Goal: Find specific page/section: Find specific page/section

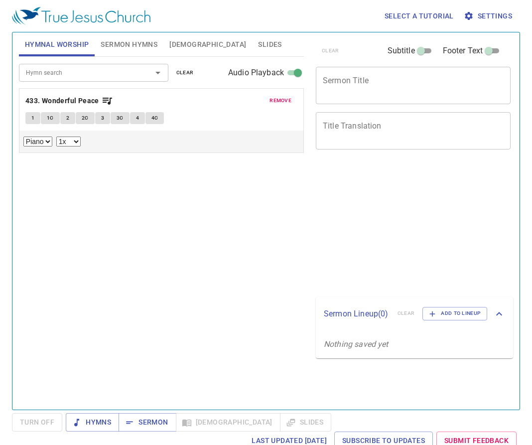
select select "1"
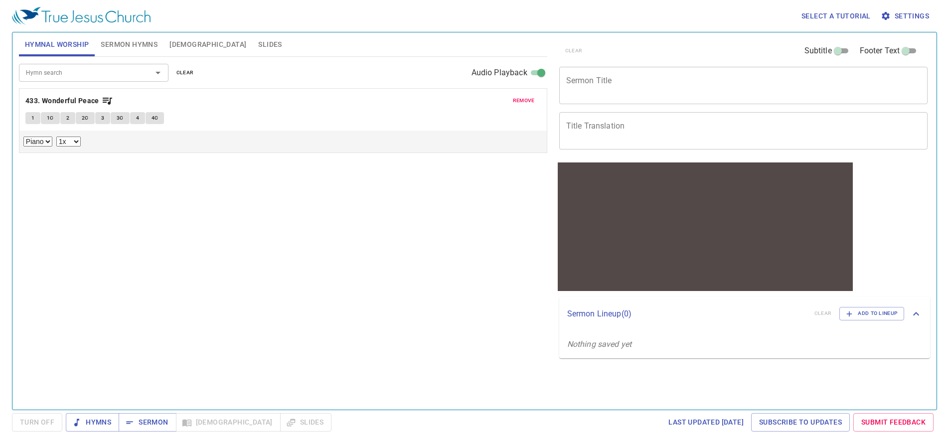
click at [524, 94] on div "remove 433. Wonderful Peace 1 1C 2 2C 3 3C 4 4C Piano 0.6x 0.7x 0.8x 0.9x 1x 1.…" at bounding box center [282, 121] width 527 height 64
click at [521, 105] on span "remove" at bounding box center [524, 100] width 22 height 9
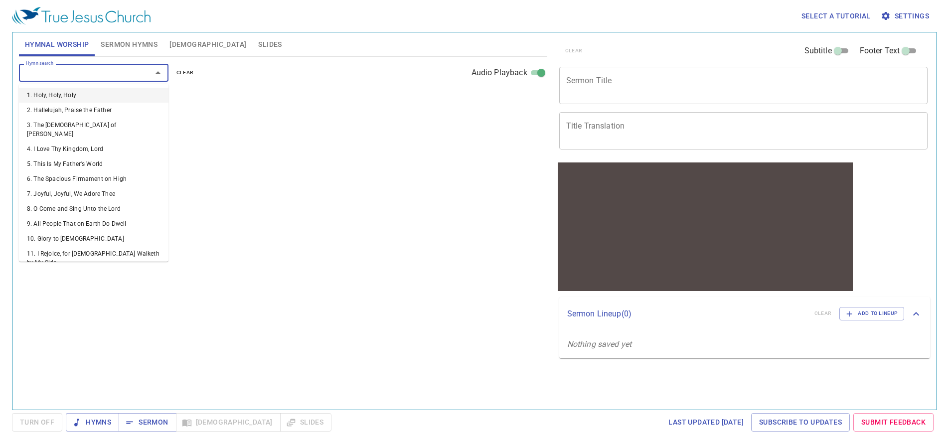
click at [50, 77] on input "Hymn search" at bounding box center [79, 72] width 114 height 11
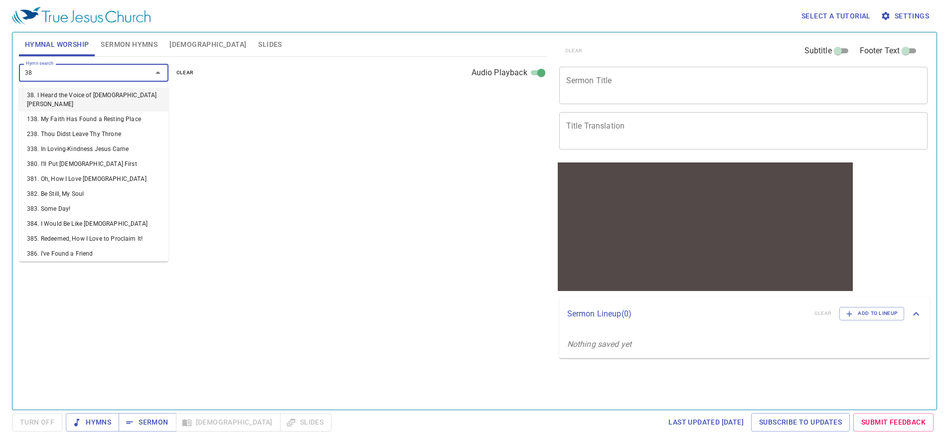
type input "385"
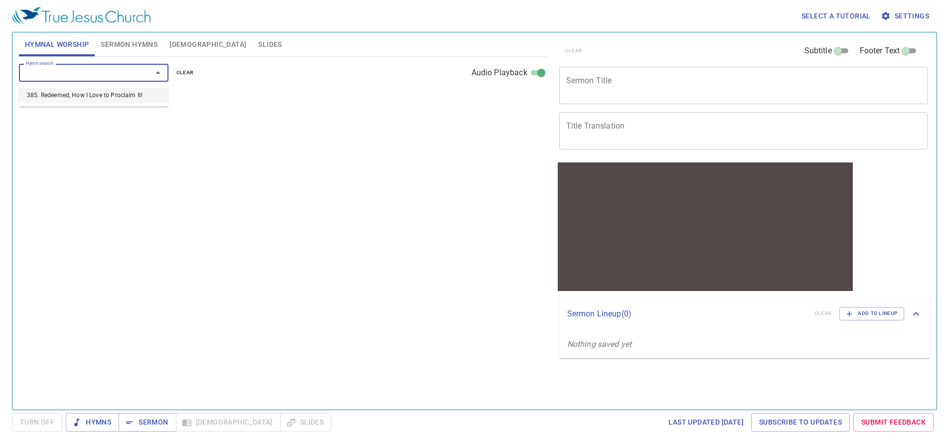
select select "1"
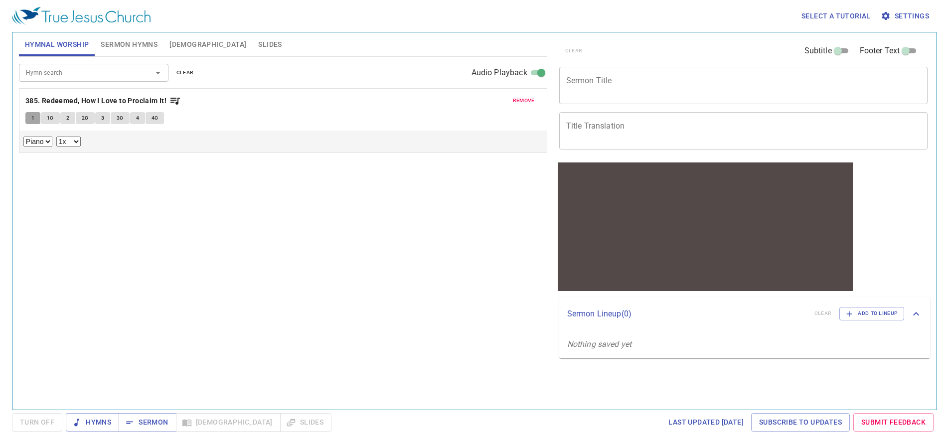
click at [28, 114] on button "1" at bounding box center [32, 118] width 15 height 12
click at [34, 155] on div at bounding box center [282, 155] width 519 height 10
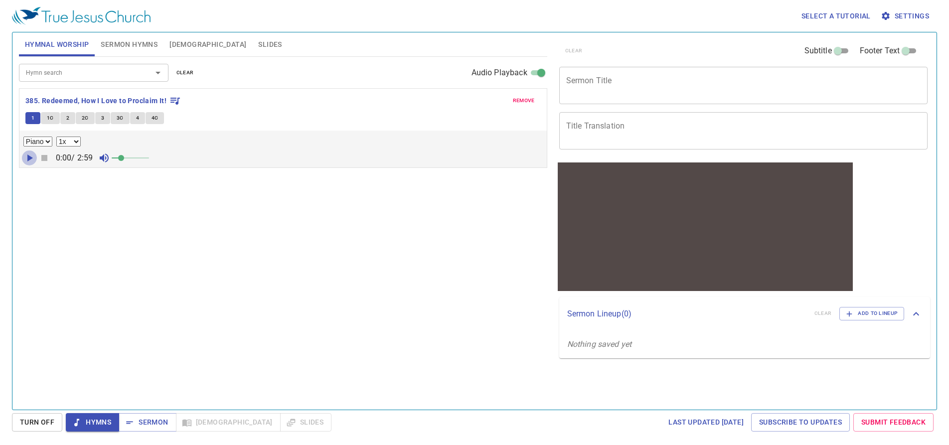
click at [31, 155] on icon "button" at bounding box center [29, 158] width 12 height 12
click at [124, 158] on span at bounding box center [121, 158] width 6 height 6
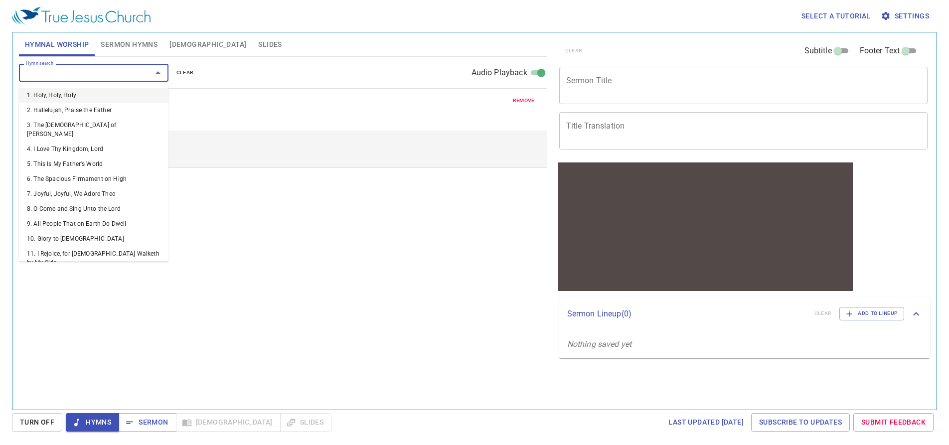
click at [128, 76] on input "Hymn search" at bounding box center [79, 72] width 114 height 11
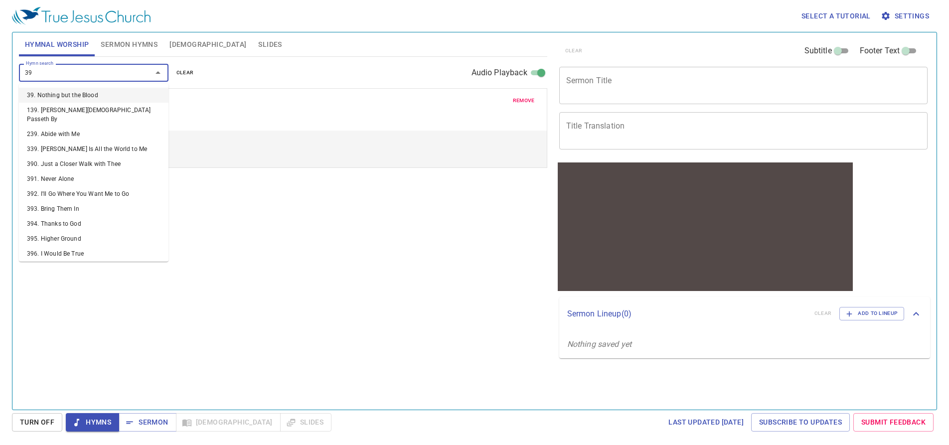
type input "395"
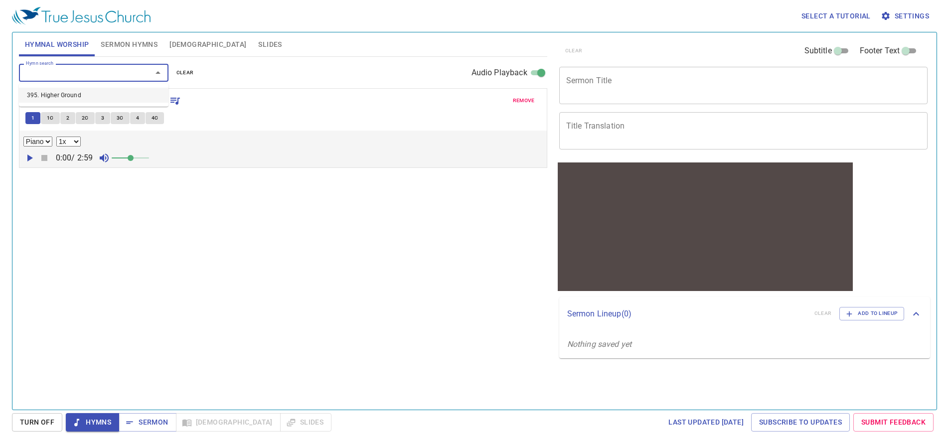
select select "1"
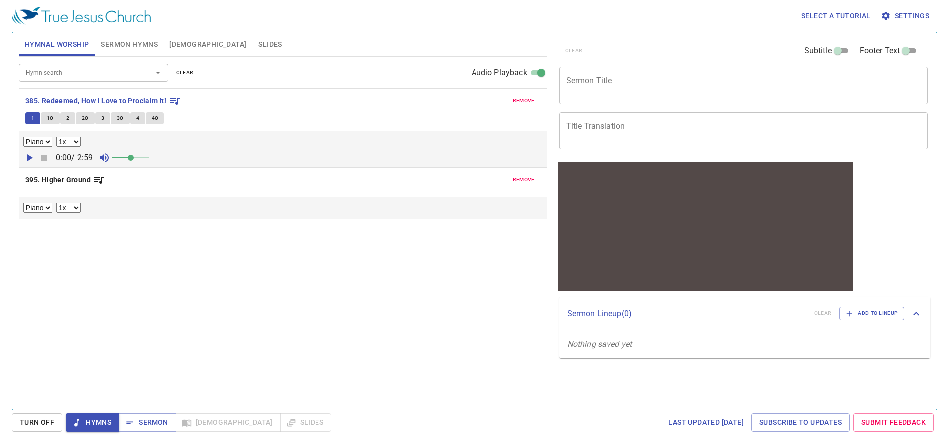
click at [33, 194] on div "remove 395. Higher Ground Piano 0.6x 0.7x 0.8x 0.9x 1x 1.1x 1.2x 1.3x 1.4x 1.5x…" at bounding box center [282, 193] width 527 height 51
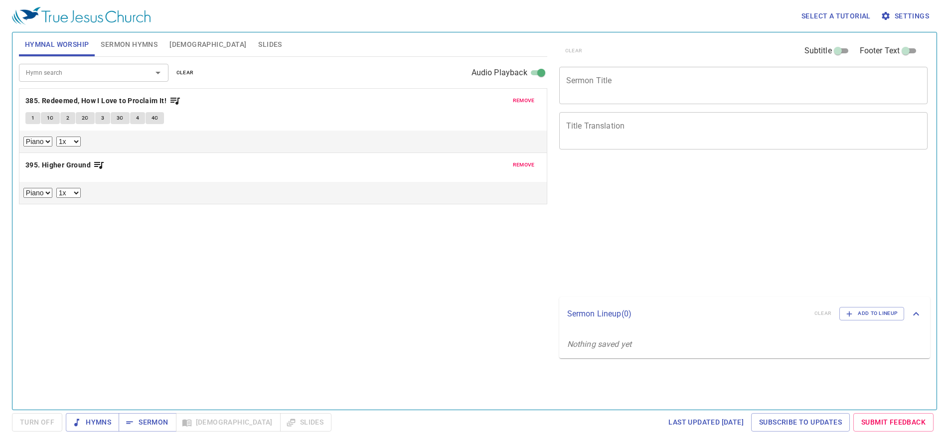
select select "1"
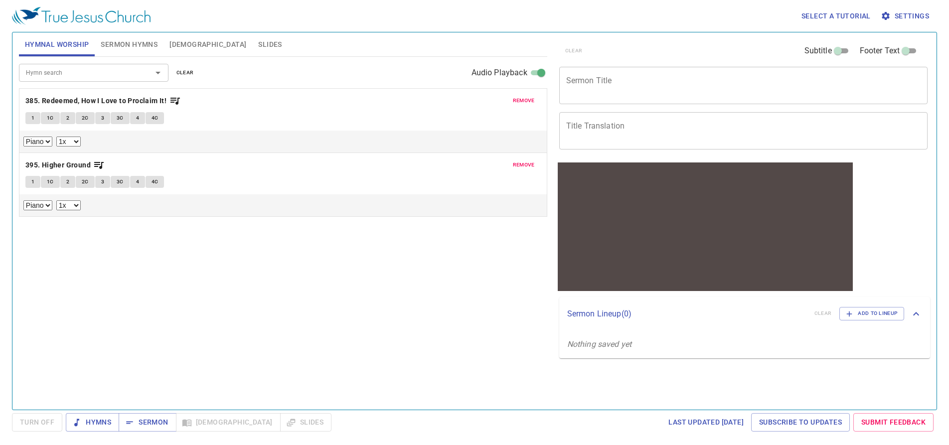
click at [33, 179] on span "1" at bounding box center [32, 181] width 3 height 9
click at [34, 220] on icon "button" at bounding box center [29, 222] width 12 height 12
click at [124, 224] on span at bounding box center [121, 222] width 6 height 6
click at [71, 74] on input "Hymn search" at bounding box center [79, 72] width 114 height 11
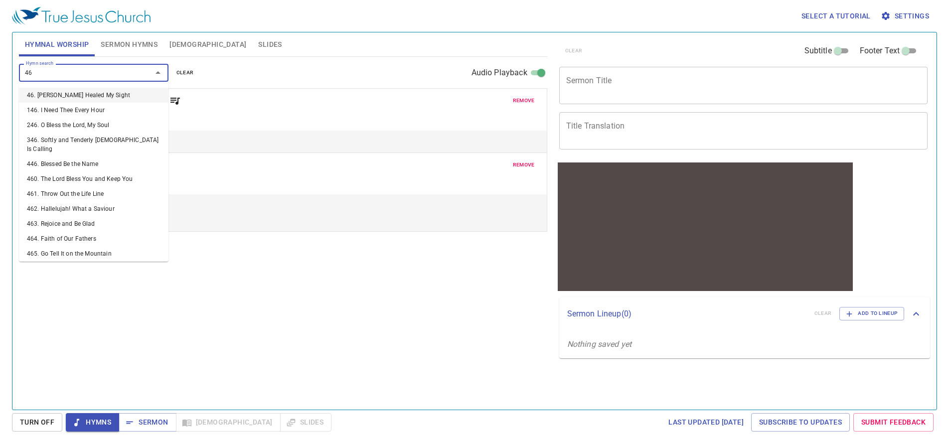
type input "468"
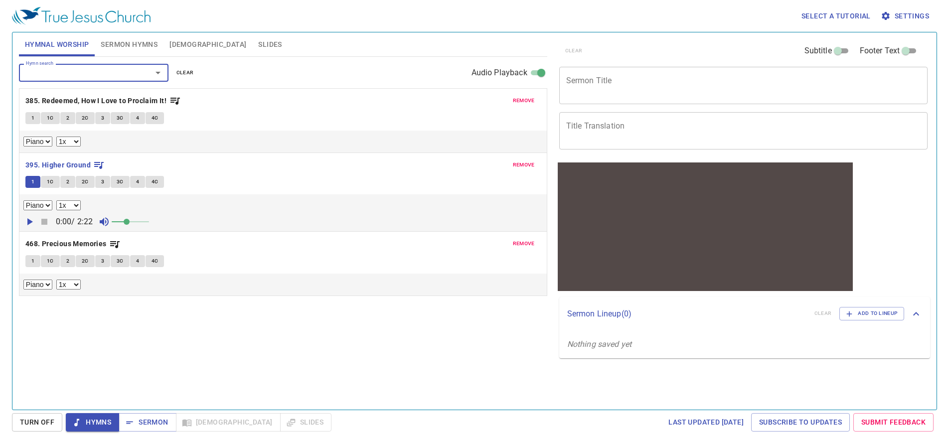
click at [34, 264] on button "1" at bounding box center [32, 261] width 15 height 12
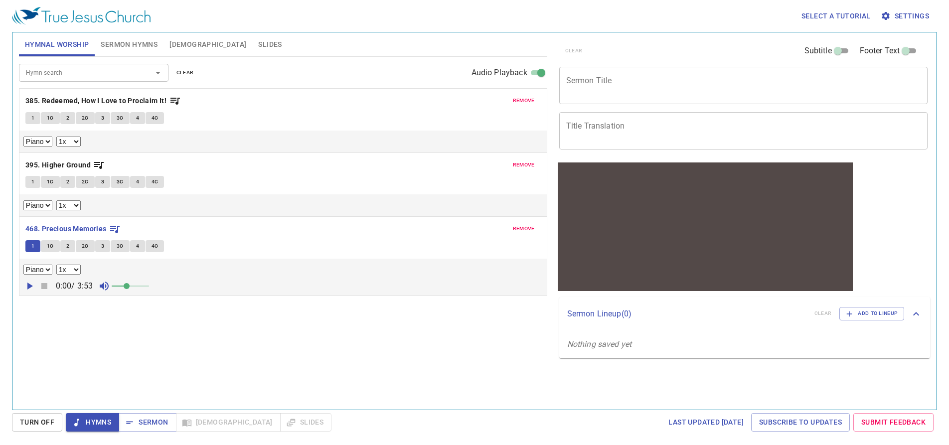
click at [130, 286] on span at bounding box center [127, 286] width 6 height 6
click at [27, 288] on icon "button" at bounding box center [29, 286] width 12 height 12
click at [64, 273] on select "0.6x 0.7x 0.8x 0.9x 1x 1.1x 1.2x 1.3x 1.4x 1.5x 1.7x 2x" at bounding box center [68, 270] width 24 height 10
click at [56, 265] on select "0.6x 0.7x 0.8x 0.9x 1x 1.1x 1.2x 1.3x 1.4x 1.5x 1.7x 2x" at bounding box center [68, 270] width 24 height 10
click at [115, 271] on div "Piano 0.6x 0.7x 0.8x 0.9x 1x 1.1x 1.2x 1.3x 1.4x 1.5x 1.7x 2x" at bounding box center [282, 270] width 519 height 10
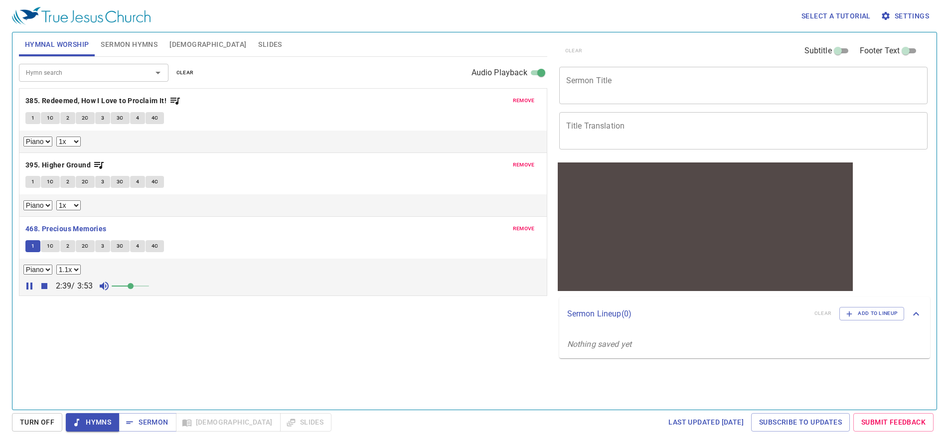
click at [67, 267] on select "0.6x 0.7x 0.8x 0.9x 1x 1.1x 1.2x 1.3x 1.4x 1.5x 1.7x 2x" at bounding box center [68, 270] width 24 height 10
select select "1"
click at [56, 265] on select "0.6x 0.7x 0.8x 0.9x 1x 1.1x 1.2x 1.3x 1.4x 1.5x 1.7x 2x" at bounding box center [68, 270] width 24 height 10
click at [98, 273] on div "Piano 0.6x 0.7x 0.8x 0.9x 1x 1.1x 1.2x 1.3x 1.4x 1.5x 1.7x 2x" at bounding box center [282, 270] width 519 height 10
click at [55, 72] on input "Hymn search" at bounding box center [79, 72] width 114 height 11
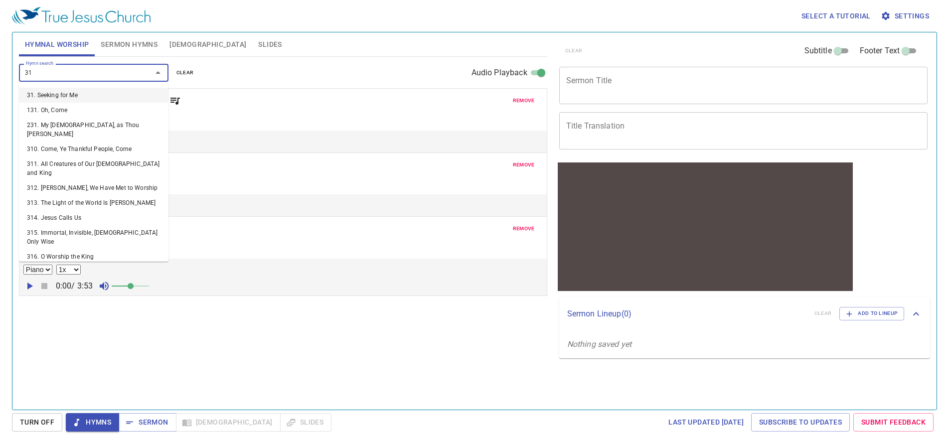
type input "314"
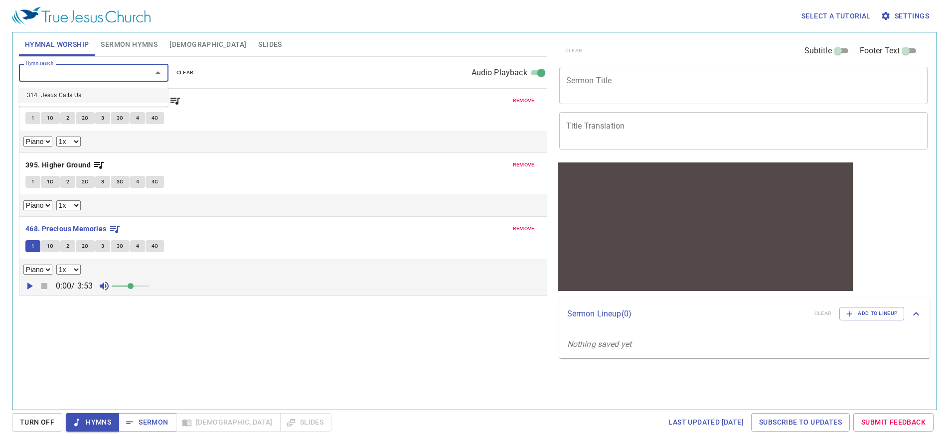
select select "1"
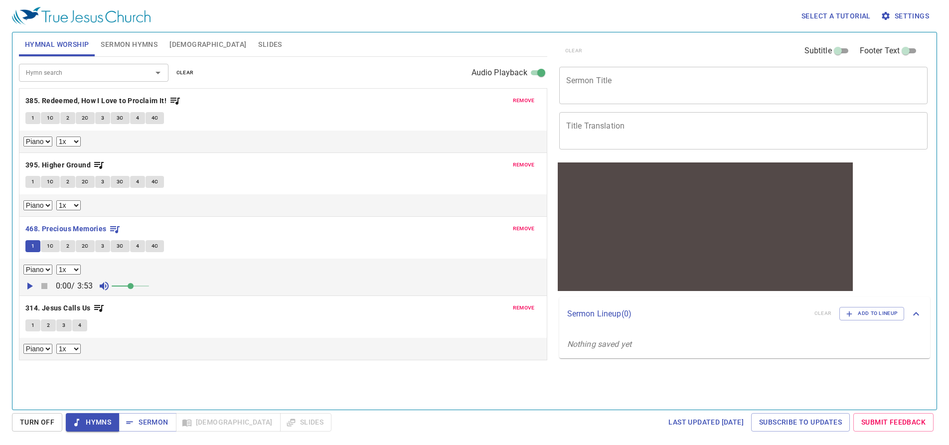
click at [24, 324] on div "remove 314. Jesus Calls Us 1 2 3 4 Piano 0.6x 0.7x 0.8x 0.9x 1x 1.1x 1.2x 1.3x …" at bounding box center [282, 328] width 527 height 64
click at [32, 327] on span "1" at bounding box center [32, 325] width 3 height 9
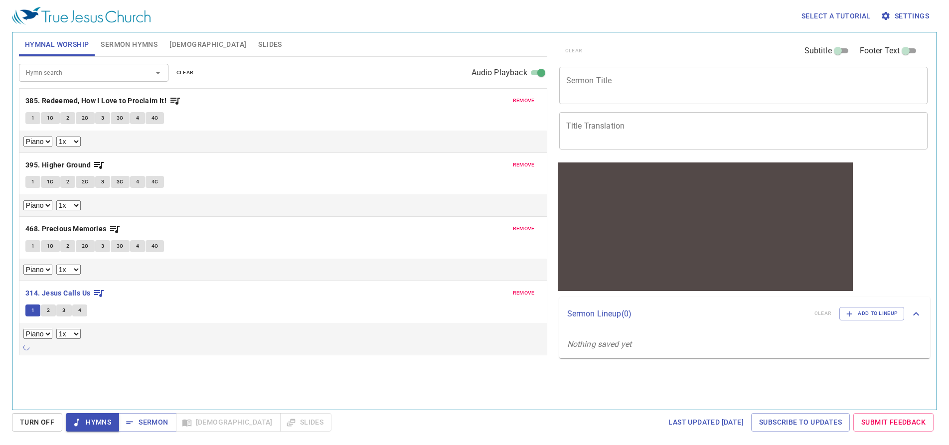
click at [28, 349] on icon at bounding box center [26, 347] width 6 height 6
click at [28, 349] on icon at bounding box center [26, 347] width 7 height 7
click at [28, 349] on icon at bounding box center [26, 347] width 6 height 6
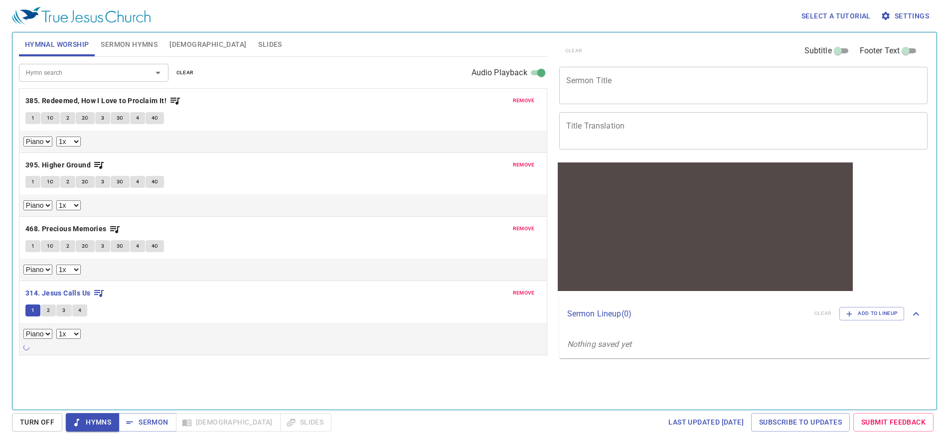
click at [28, 349] on icon at bounding box center [26, 347] width 6 height 6
click at [28, 349] on icon at bounding box center [25, 346] width 7 height 7
click at [28, 349] on icon at bounding box center [26, 347] width 6 height 6
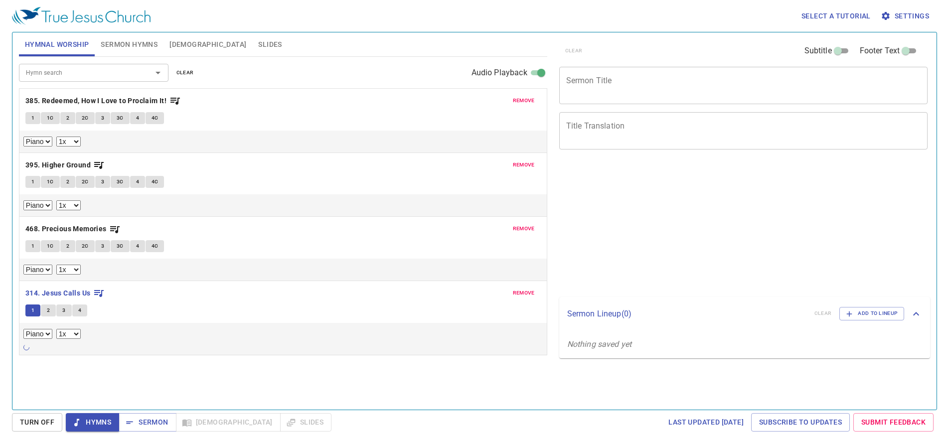
select select "1"
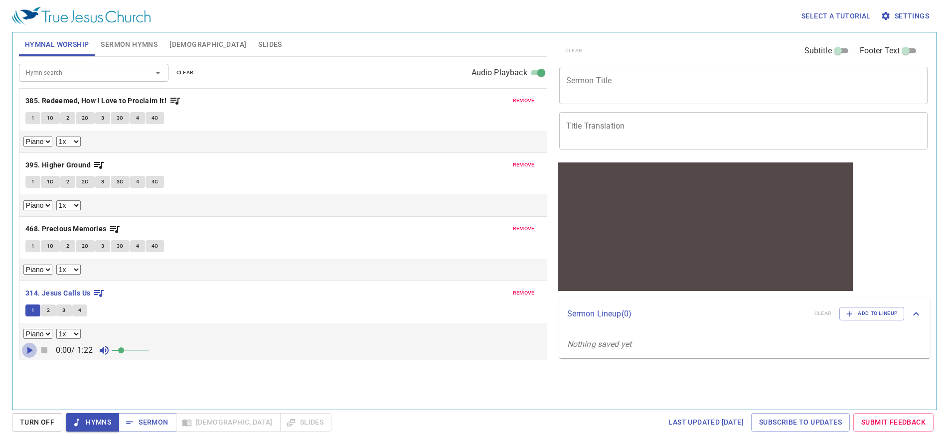
click at [27, 347] on icon "button" at bounding box center [29, 350] width 12 height 12
click at [131, 350] on span at bounding box center [131, 350] width 6 height 6
click at [33, 352] on icon "button" at bounding box center [29, 350] width 12 height 12
